Goal: Information Seeking & Learning: Learn about a topic

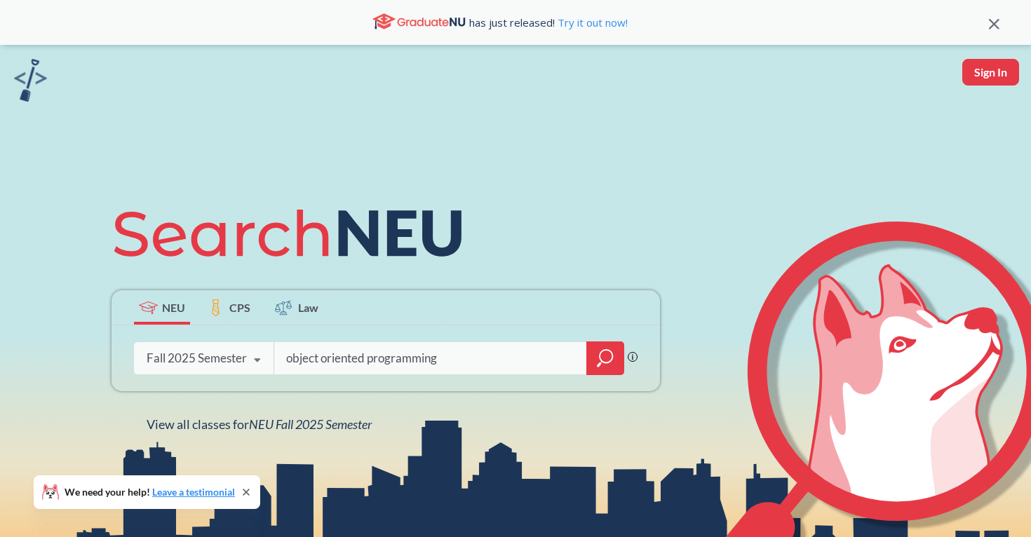
type input "object oriented programming"
click at [242, 355] on div "Fall 2025 Semester" at bounding box center [197, 358] width 100 height 15
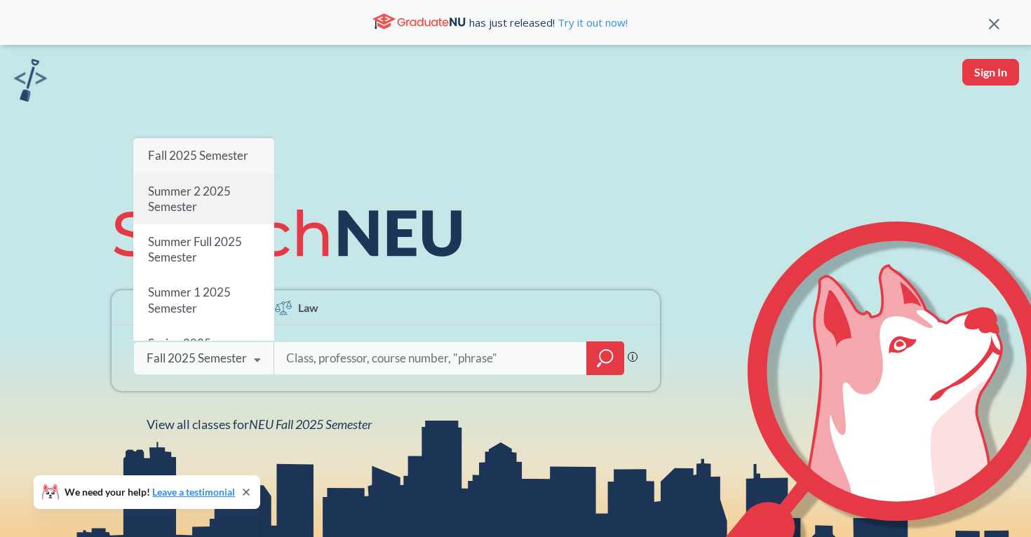
click at [212, 197] on span "Summer 2 2025 Semester" at bounding box center [189, 199] width 83 height 30
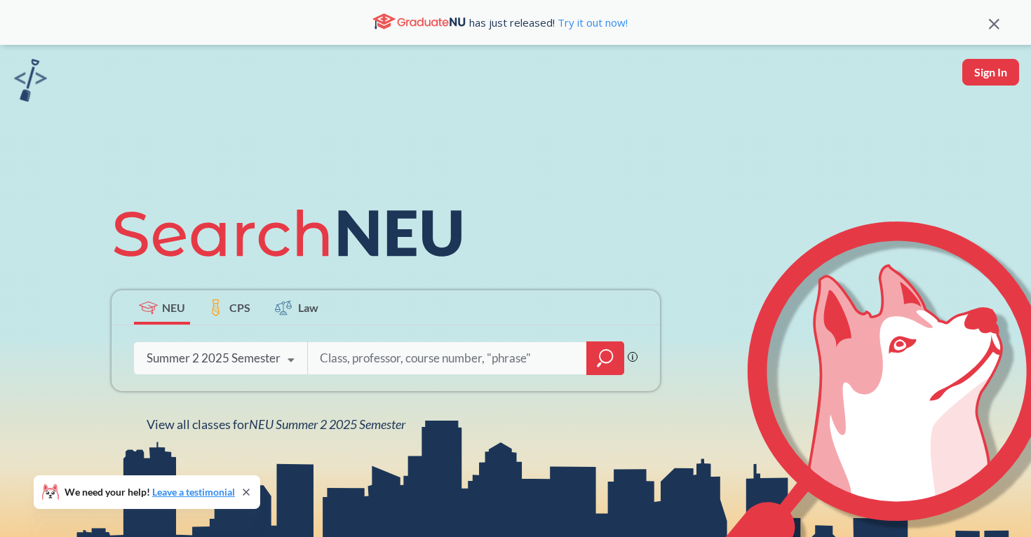
click at [393, 357] on input "search" at bounding box center [447, 358] width 258 height 29
type input "object oriented design"
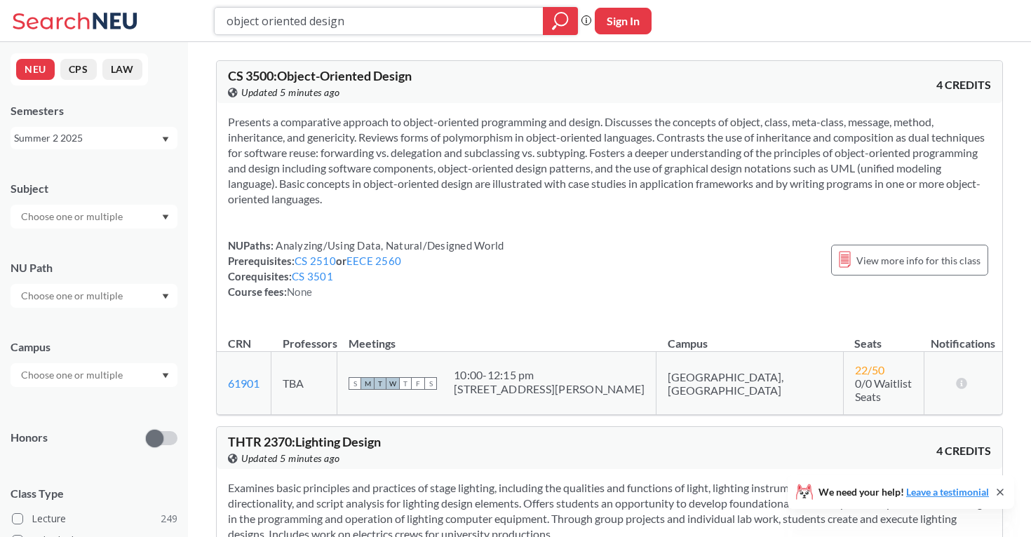
drag, startPoint x: 359, startPoint y: 30, endPoint x: 158, endPoint y: 25, distance: 200.6
click at [158, 25] on div "object oriented design Phrase search guarantees the exact search appears in the…" at bounding box center [515, 21] width 1031 height 42
type input "econ"
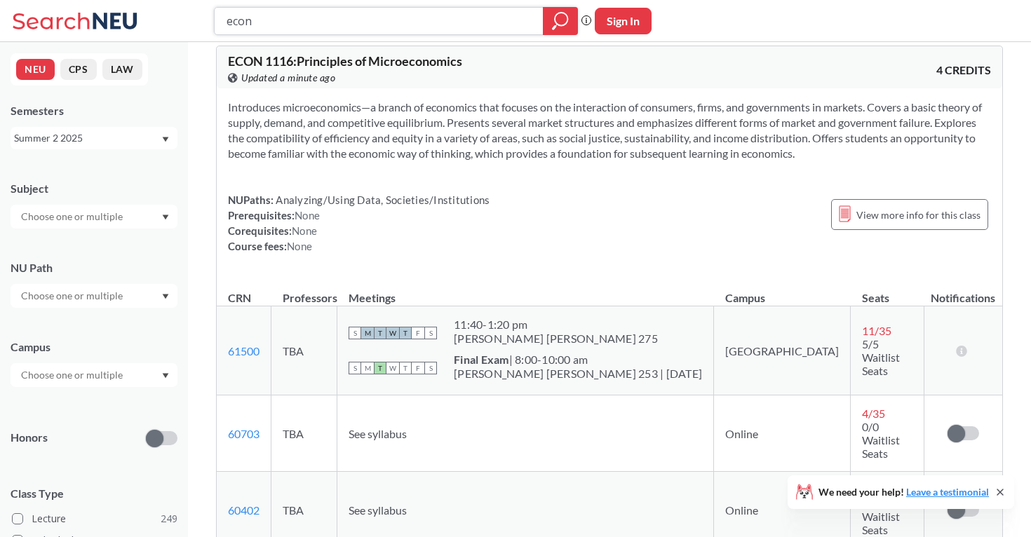
scroll to position [1493, 0]
